Goal: Register for event/course

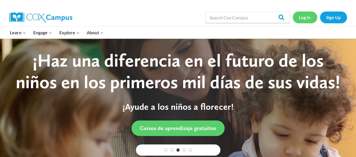
click at [302, 20] on link "Log In" at bounding box center [305, 18] width 24 height 12
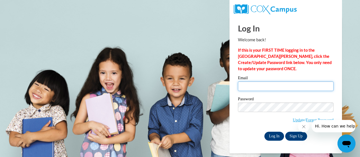
type input "lauryn.white@lakeviewacademy.org"
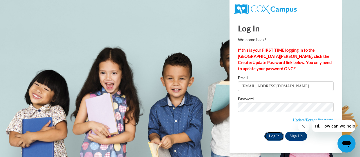
click at [279, 135] on input "Log In" at bounding box center [275, 136] width 20 height 9
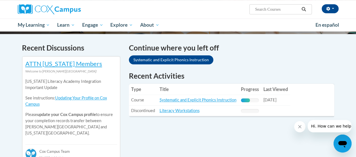
scroll to position [162, 0]
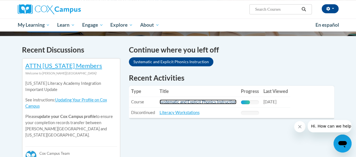
click at [197, 101] on link "Systematic and Explicit Phonics Instruction" at bounding box center [198, 102] width 77 height 5
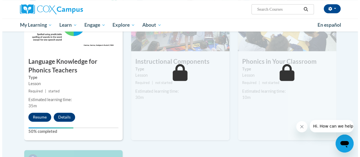
scroll to position [317, 0]
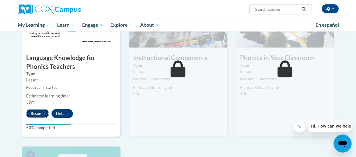
click at [40, 115] on button "Resume" at bounding box center [37, 113] width 23 height 9
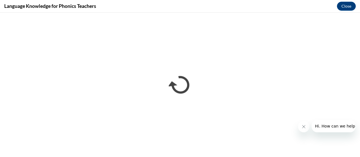
scroll to position [0, 0]
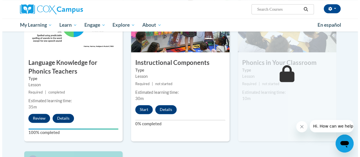
scroll to position [315, 0]
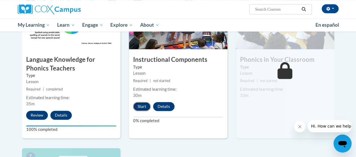
click at [140, 107] on button "Start" at bounding box center [141, 106] width 17 height 9
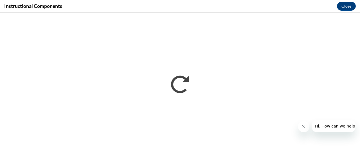
scroll to position [0, 0]
click at [346, 6] on button "Close" at bounding box center [346, 6] width 19 height 9
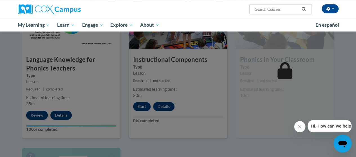
click at [141, 106] on div at bounding box center [178, 78] width 356 height 157
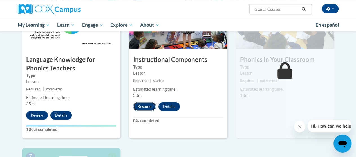
click at [145, 106] on button "Resume" at bounding box center [144, 106] width 23 height 9
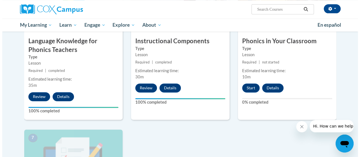
scroll to position [338, 0]
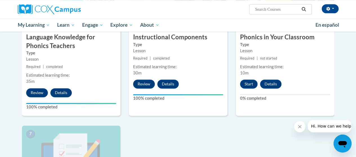
click at [240, 87] on div "Start Details Feedback" at bounding box center [262, 84] width 53 height 9
click at [244, 86] on button "Start" at bounding box center [248, 84] width 17 height 9
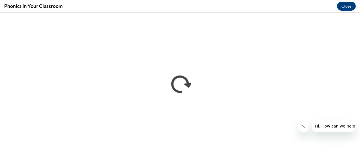
scroll to position [0, 0]
